Goal: Task Accomplishment & Management: Complete application form

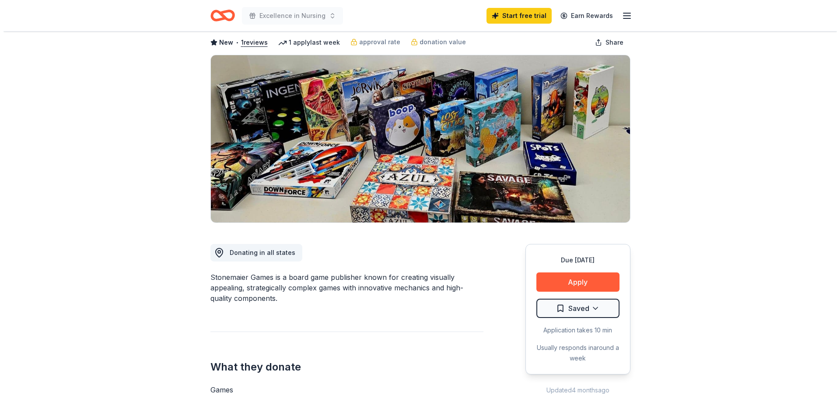
scroll to position [44, 0]
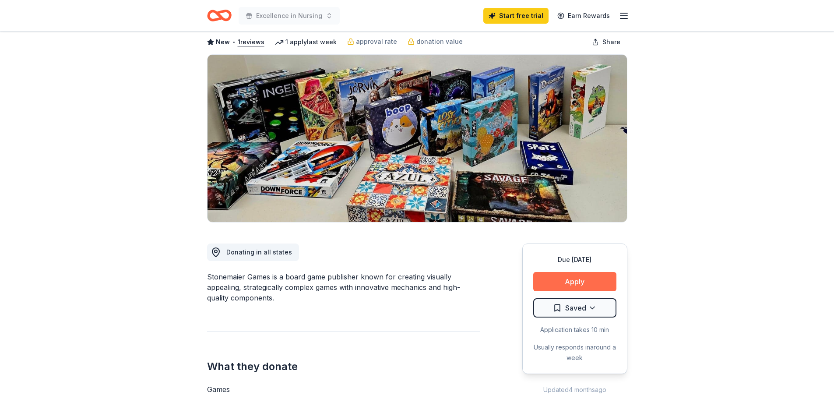
click at [568, 277] on button "Apply" at bounding box center [574, 281] width 83 height 19
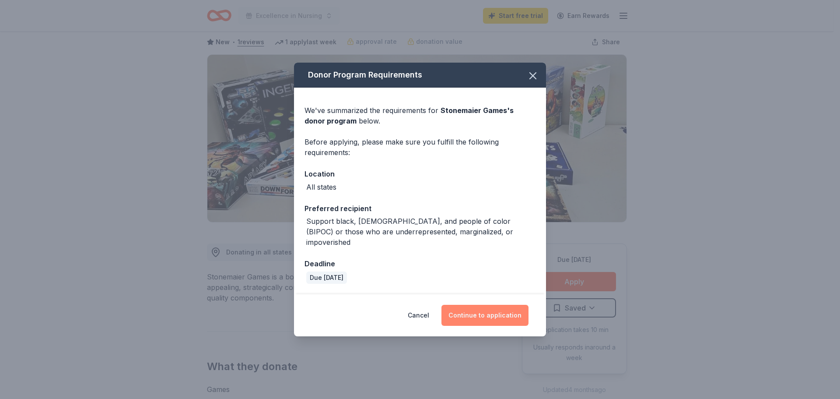
click at [483, 310] on button "Continue to application" at bounding box center [485, 315] width 87 height 21
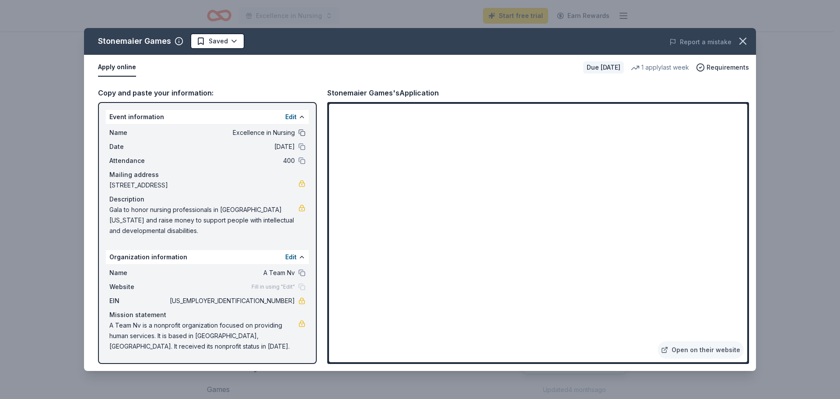
click at [304, 133] on button at bounding box center [301, 132] width 7 height 7
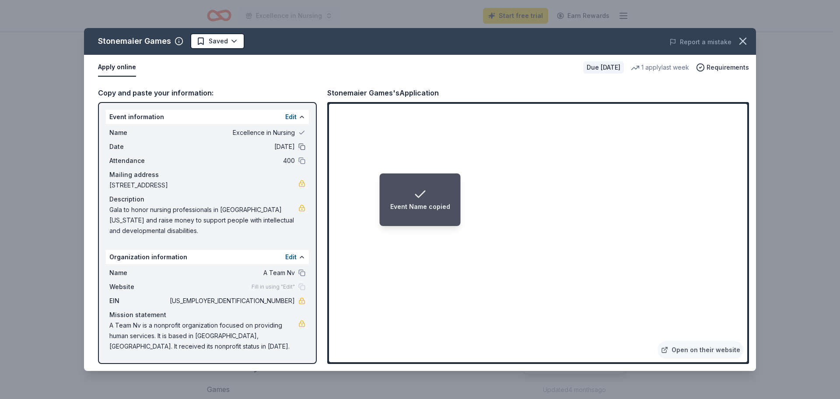
click at [303, 147] on button at bounding box center [301, 146] width 7 height 7
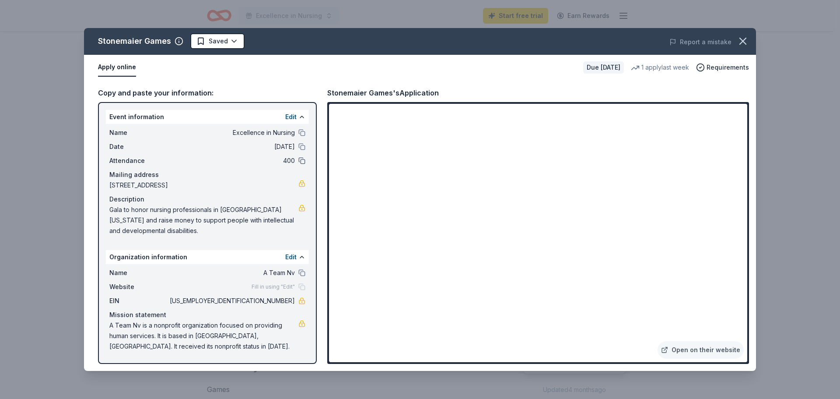
click at [302, 162] on button at bounding box center [301, 160] width 7 height 7
click at [302, 274] on button at bounding box center [301, 272] width 7 height 7
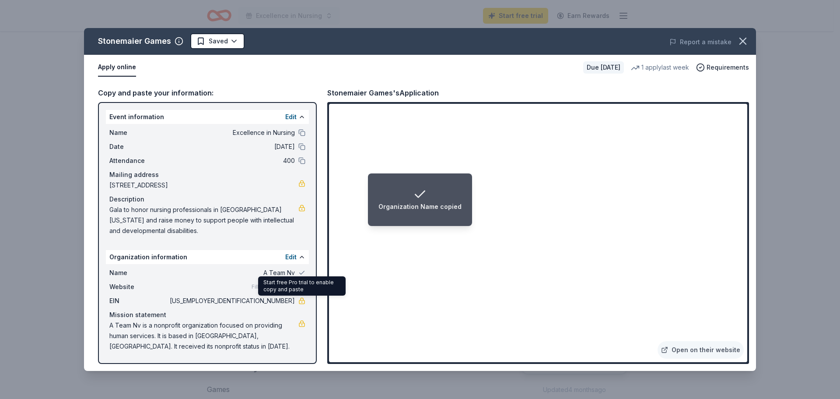
click at [300, 302] on link at bounding box center [301, 300] width 7 height 7
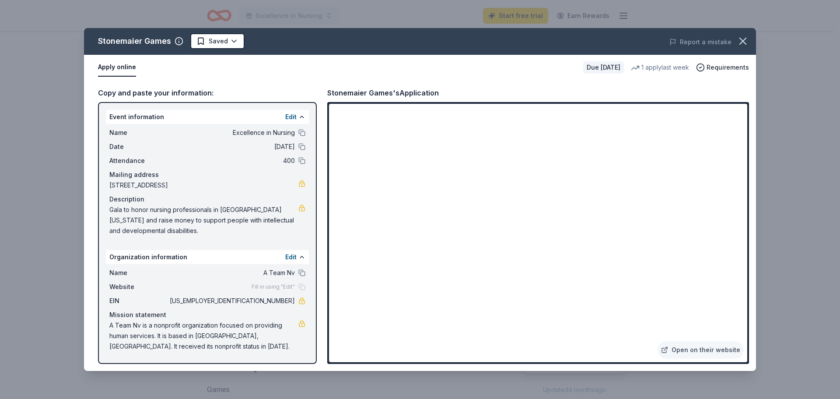
click at [121, 67] on button "Apply online" at bounding box center [117, 67] width 38 height 18
click at [690, 351] on link "Open on their website" at bounding box center [701, 350] width 86 height 18
